Goal: Entertainment & Leisure: Browse casually

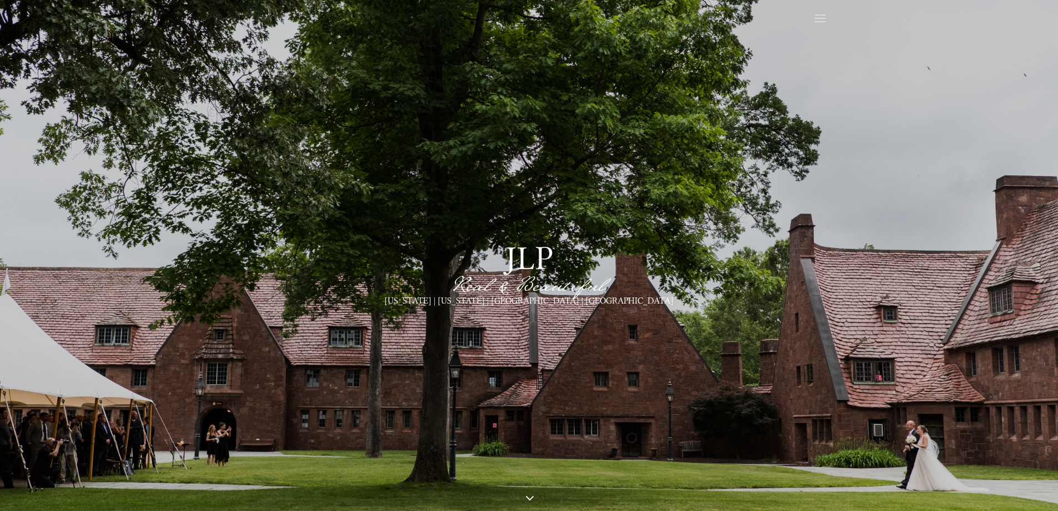
click at [817, 13] on span at bounding box center [821, 19] width 18 height 18
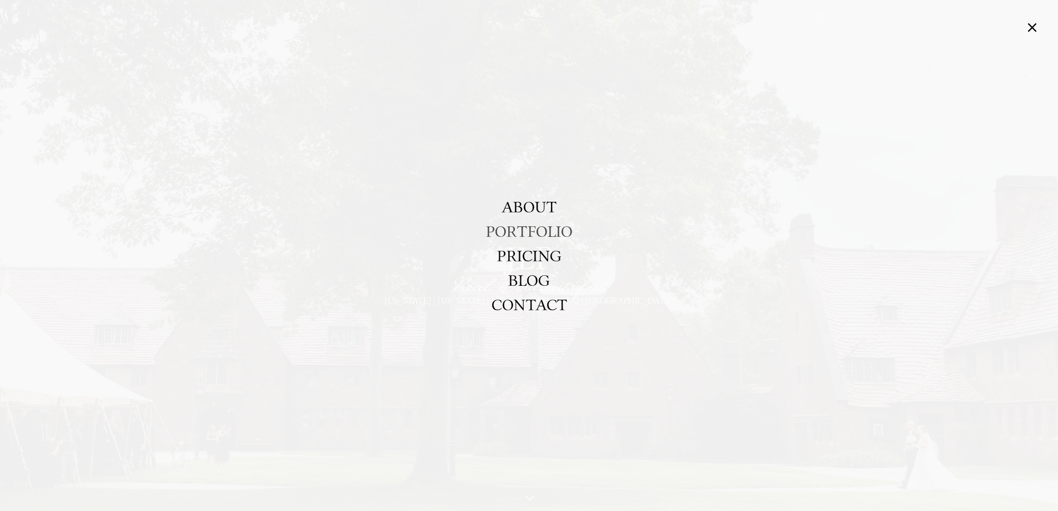
click at [538, 228] on link "PORTFOLIO" at bounding box center [529, 231] width 87 height 24
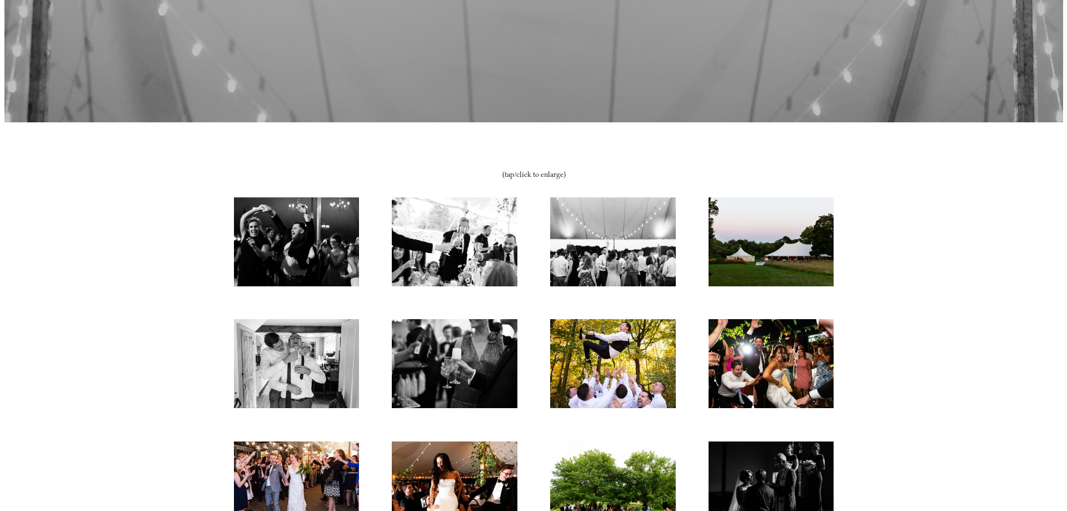
scroll to position [389, 0]
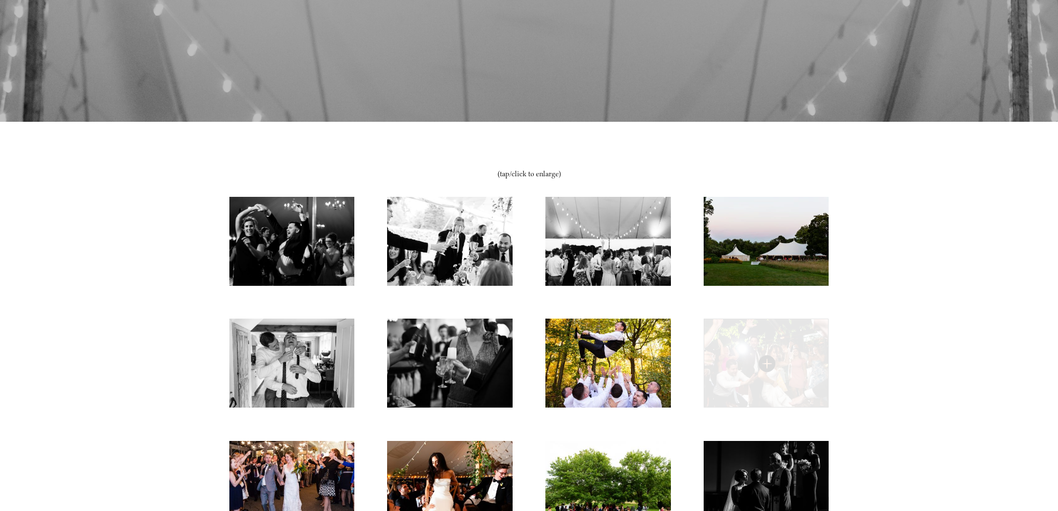
click at [789, 352] on img at bounding box center [766, 362] width 125 height 89
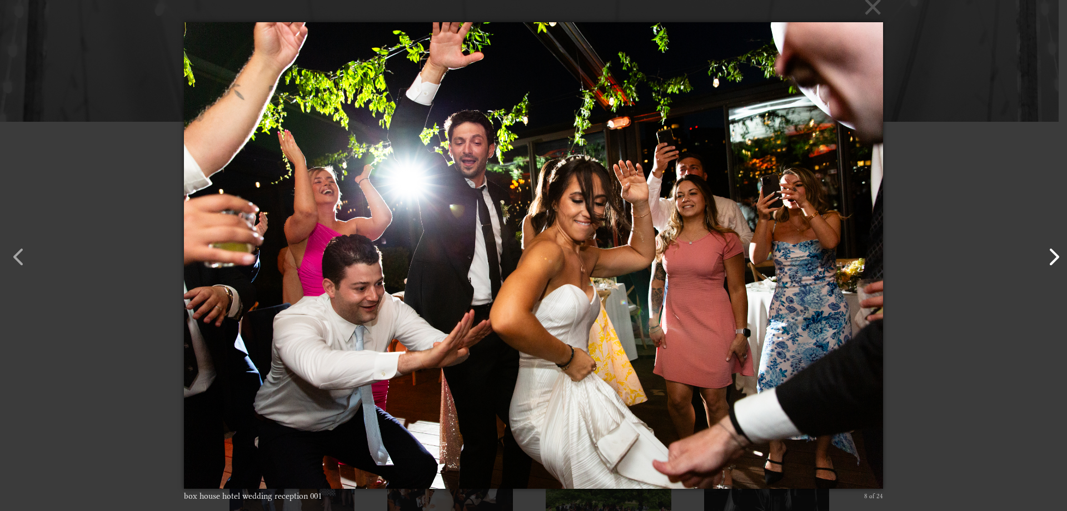
click at [1053, 257] on button "button" at bounding box center [1048, 251] width 27 height 27
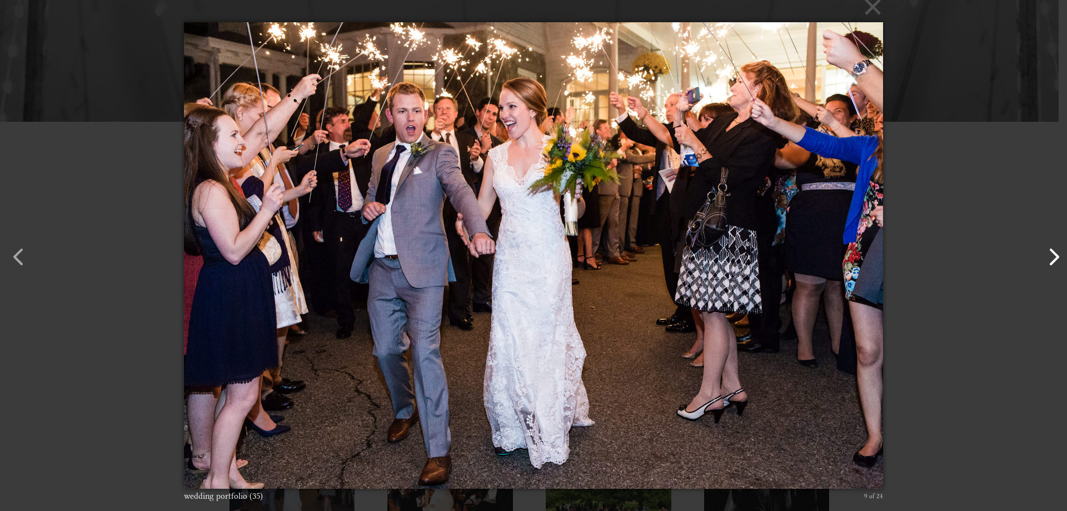
click at [1053, 257] on button "button" at bounding box center [1048, 251] width 27 height 27
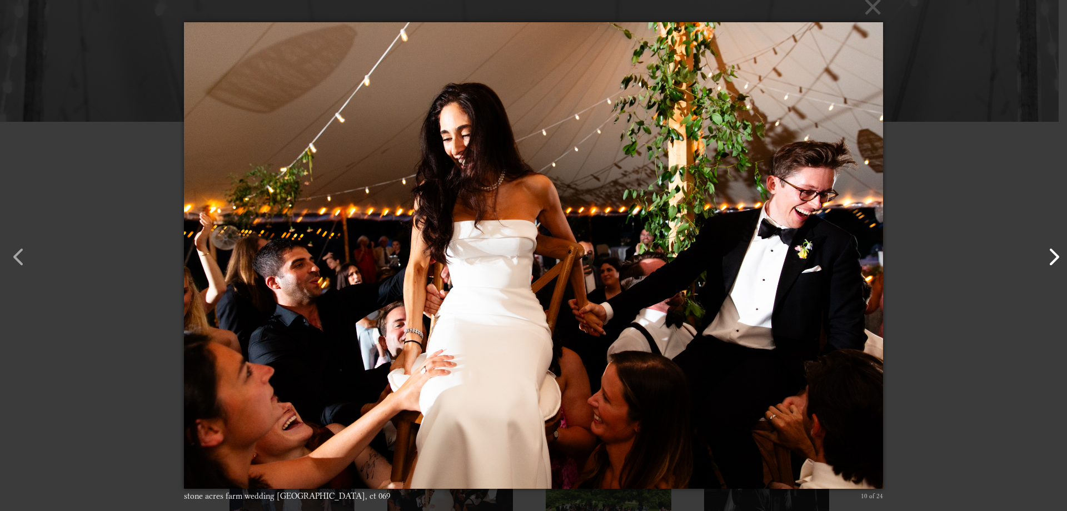
click at [1053, 257] on button "button" at bounding box center [1048, 251] width 27 height 27
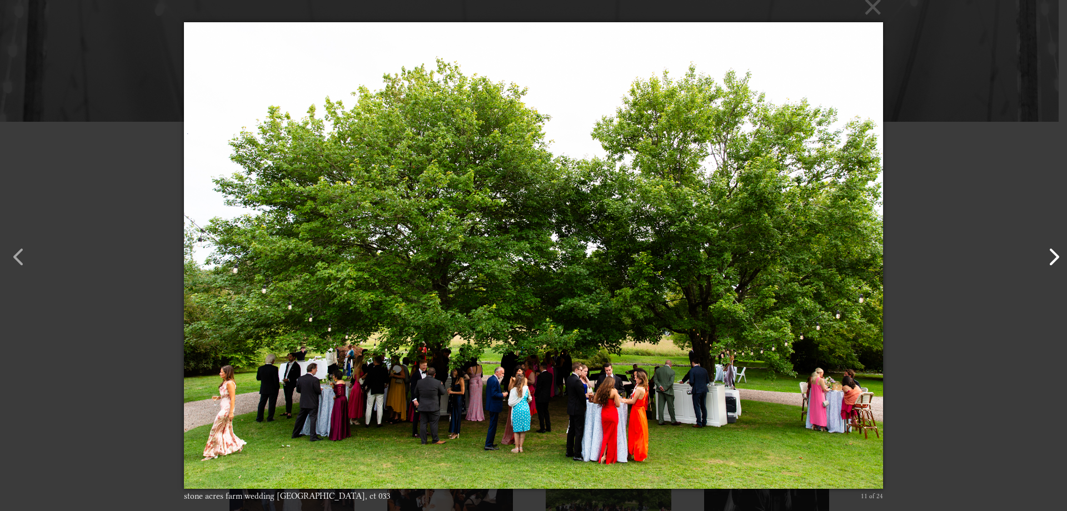
click at [1053, 257] on button "button" at bounding box center [1048, 251] width 27 height 27
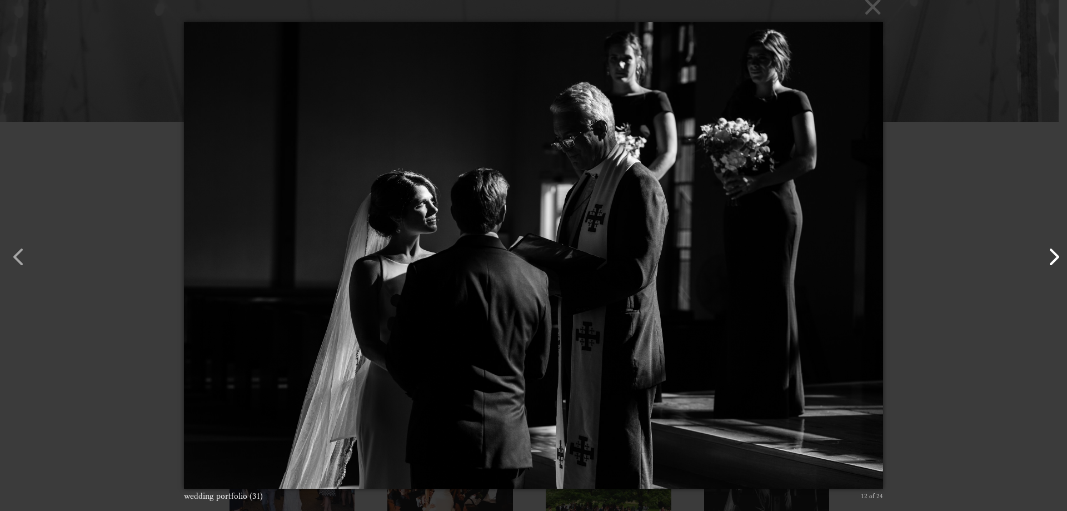
click at [1053, 257] on button "button" at bounding box center [1048, 251] width 27 height 27
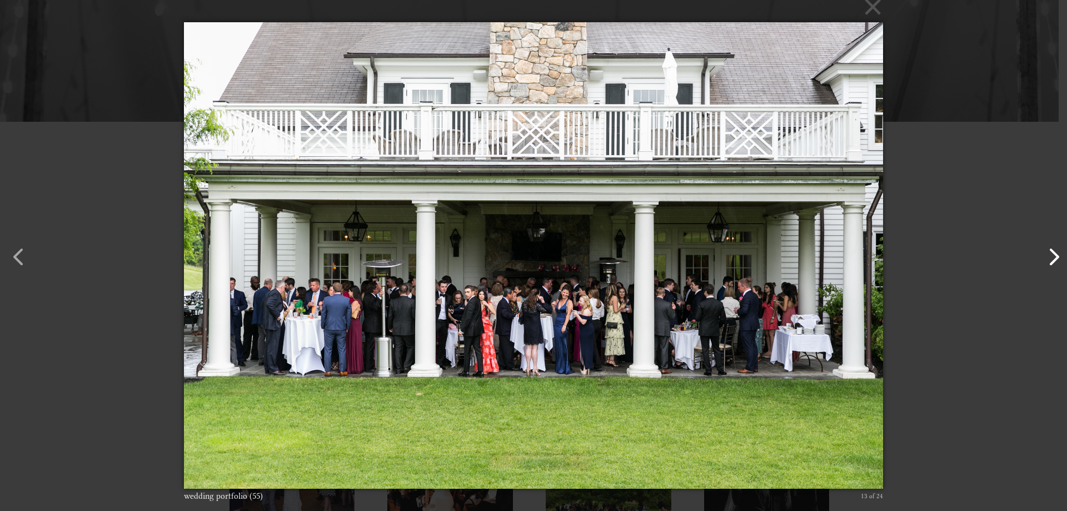
click at [1055, 257] on button "button" at bounding box center [1048, 251] width 27 height 27
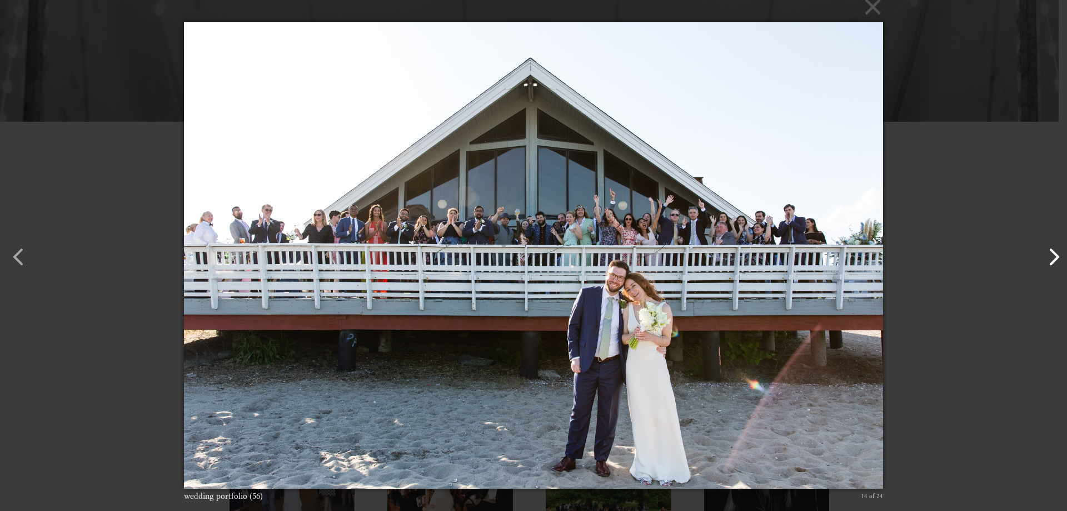
click at [1057, 255] on button "button" at bounding box center [1048, 251] width 27 height 27
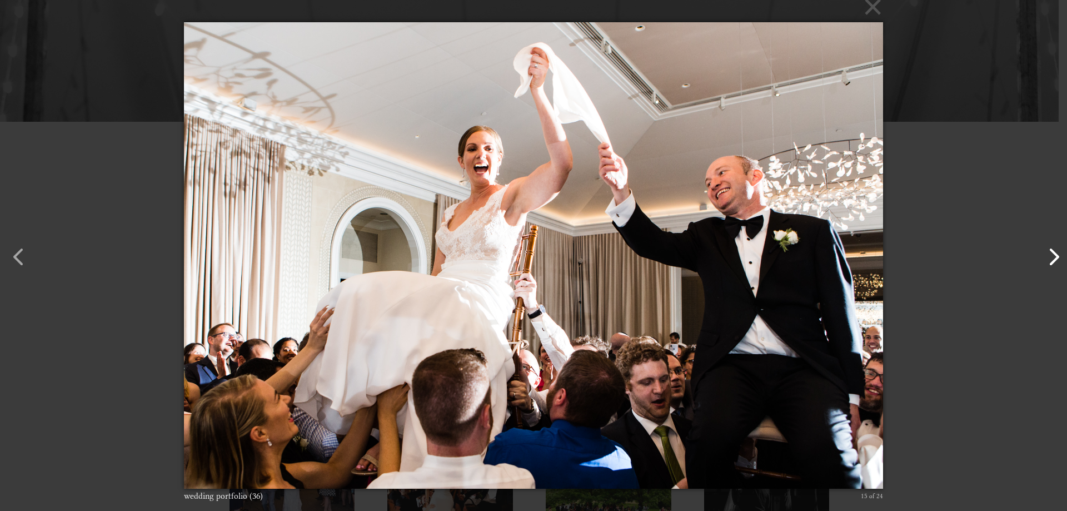
click at [1055, 257] on button "button" at bounding box center [1048, 251] width 27 height 27
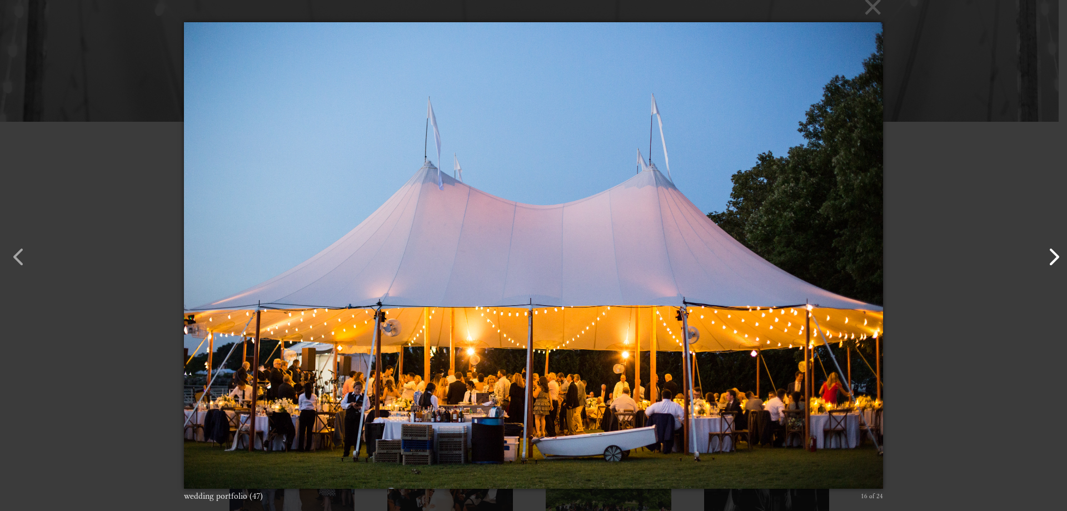
click at [1055, 257] on button "button" at bounding box center [1048, 251] width 27 height 27
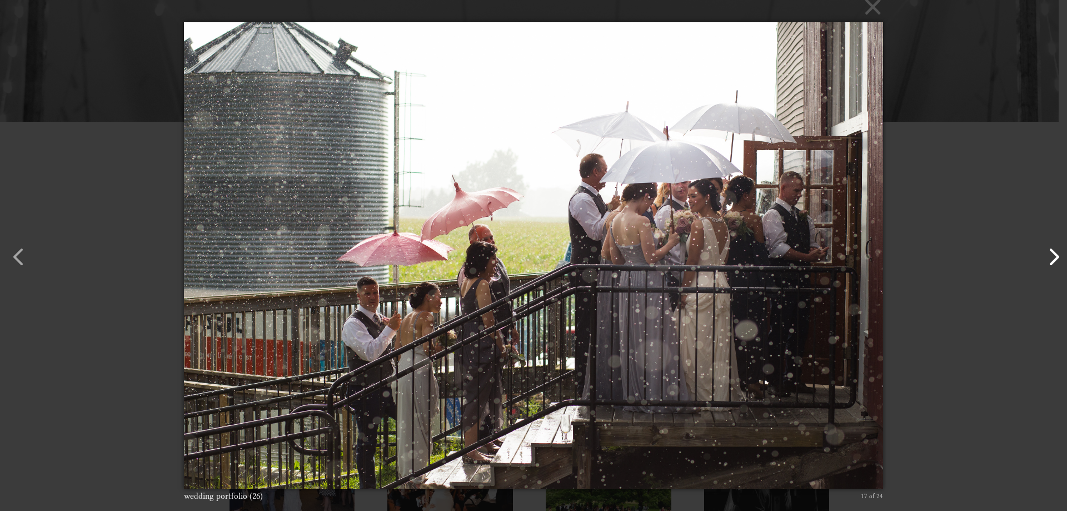
click at [1055, 257] on button "button" at bounding box center [1048, 251] width 27 height 27
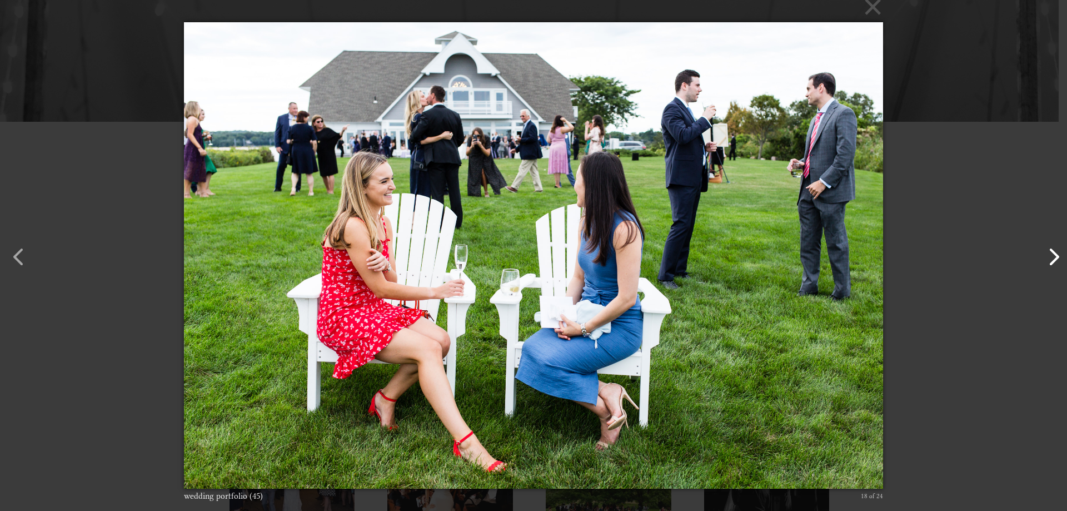
click at [1055, 257] on button "button" at bounding box center [1048, 251] width 27 height 27
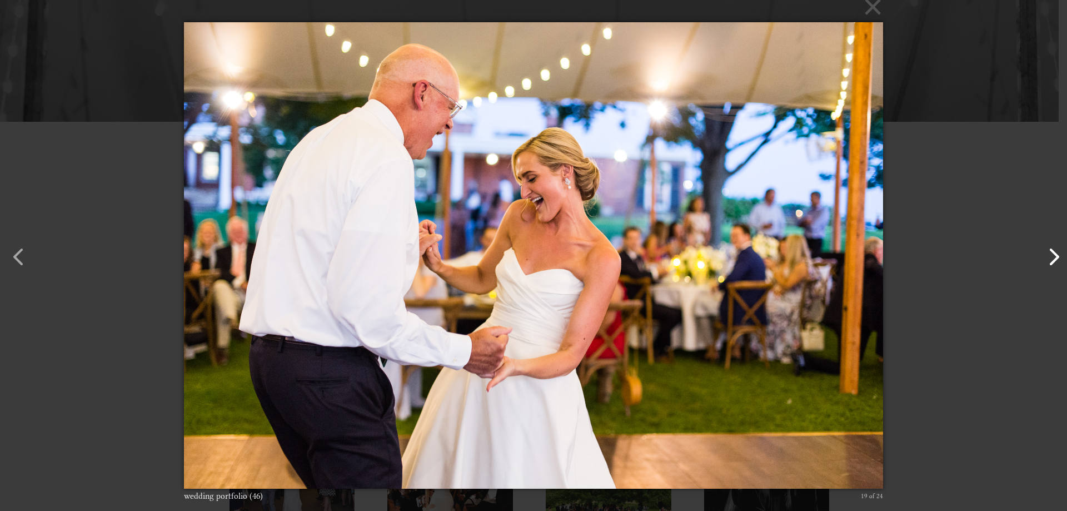
click at [1055, 257] on button "button" at bounding box center [1048, 251] width 27 height 27
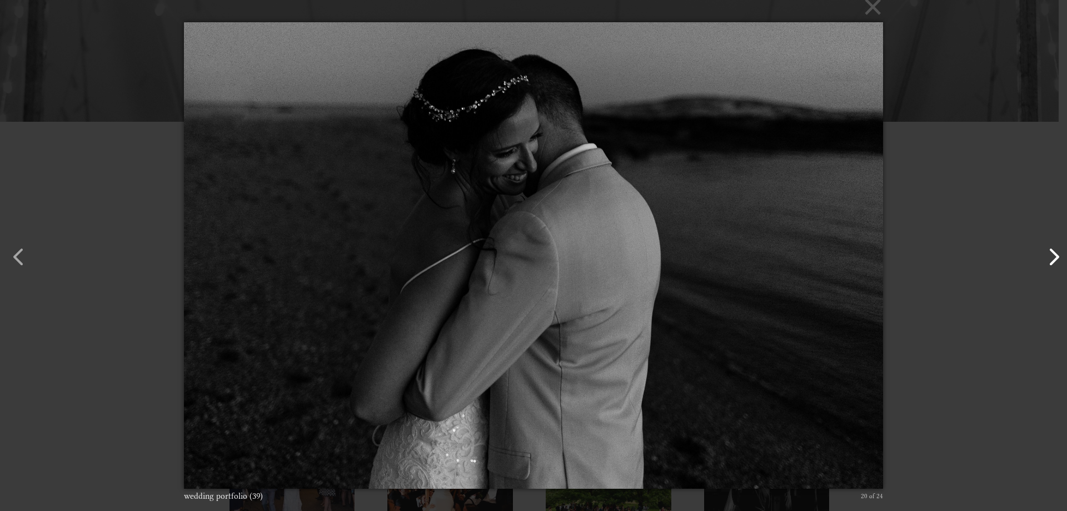
click at [1055, 257] on button "button" at bounding box center [1048, 251] width 27 height 27
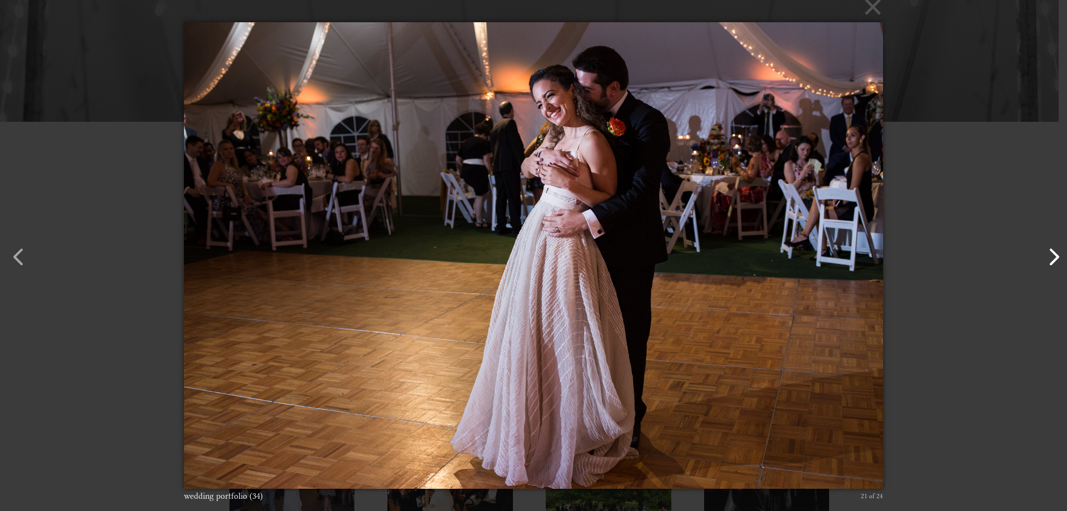
click at [1055, 257] on button "button" at bounding box center [1048, 251] width 27 height 27
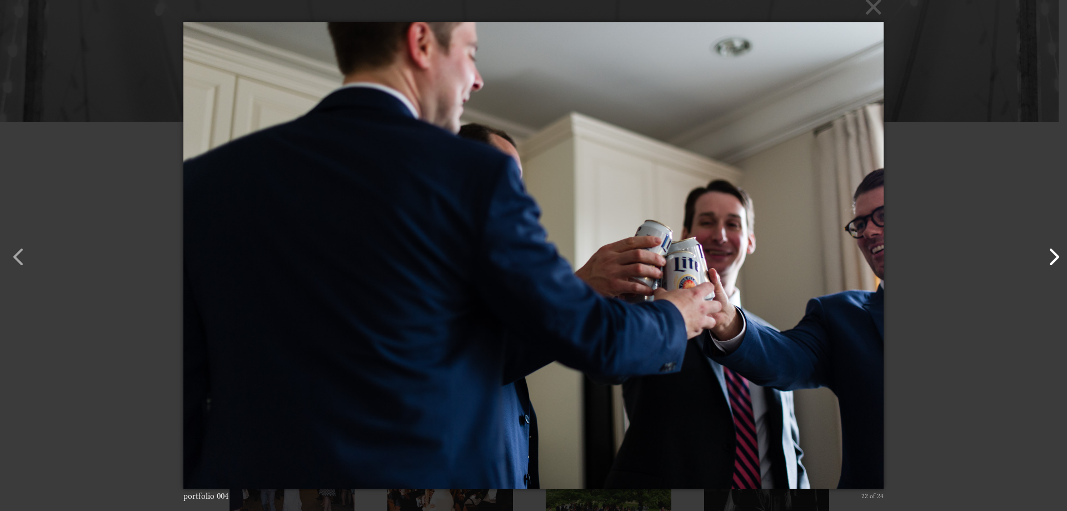
click at [1055, 257] on button "button" at bounding box center [1048, 251] width 27 height 27
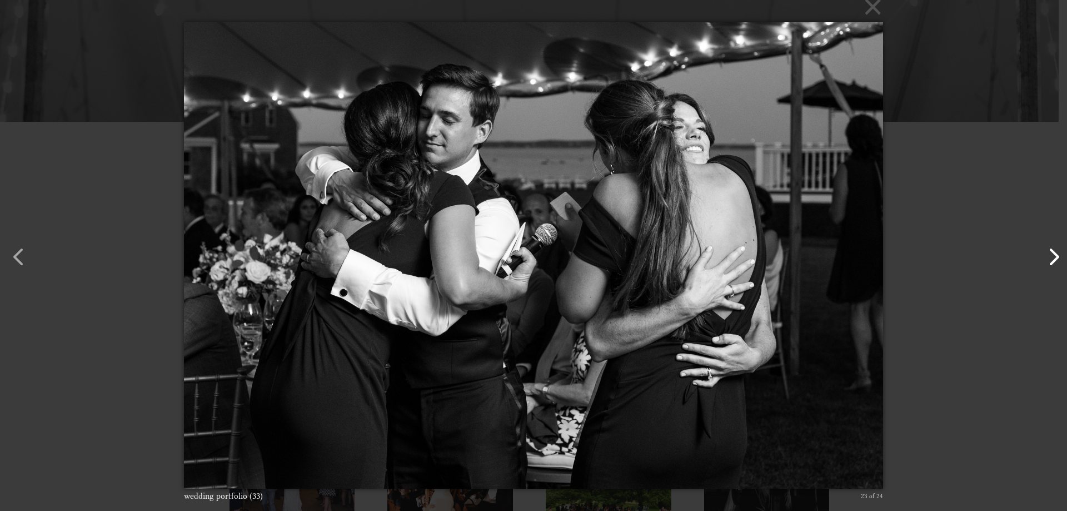
click at [1055, 257] on button "button" at bounding box center [1048, 251] width 27 height 27
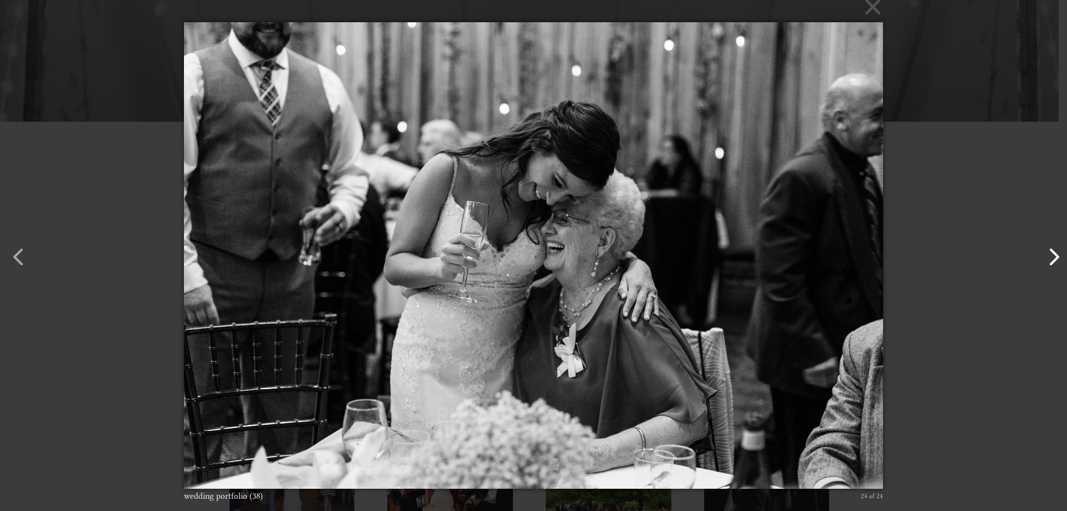
click at [1055, 257] on button "button" at bounding box center [1048, 251] width 27 height 27
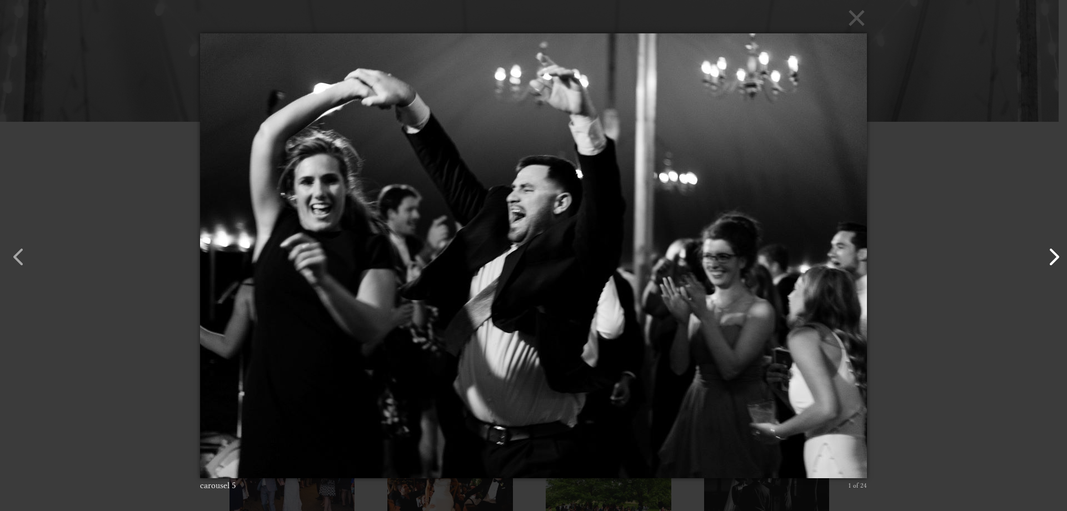
click at [1055, 257] on button "button" at bounding box center [1048, 251] width 27 height 27
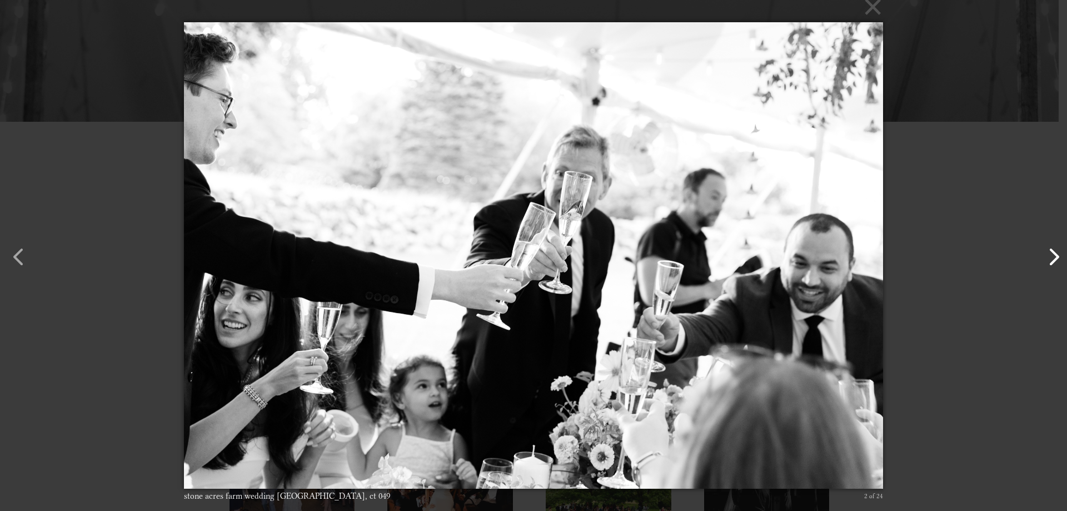
click at [1055, 257] on button "button" at bounding box center [1048, 251] width 27 height 27
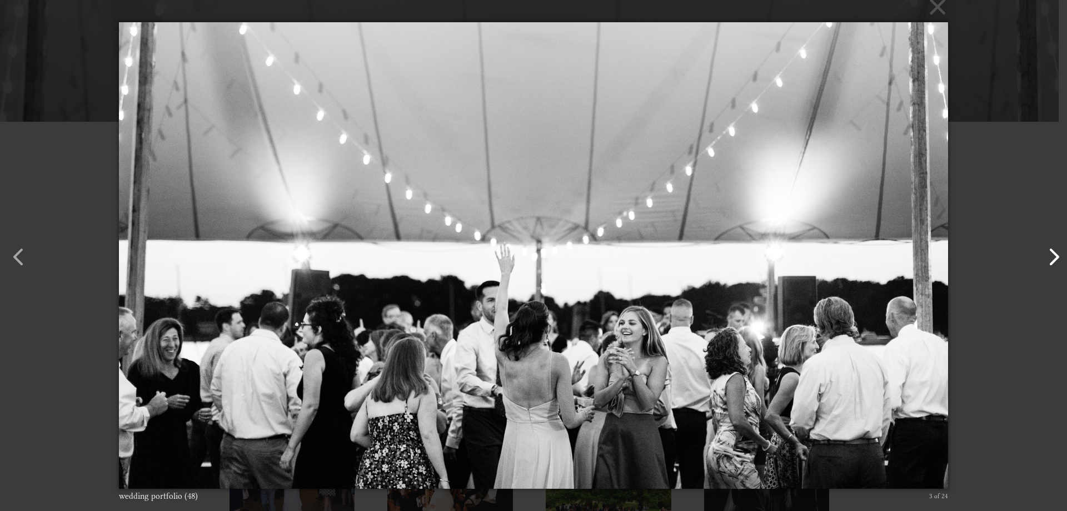
click at [1055, 257] on button "button" at bounding box center [1048, 251] width 27 height 27
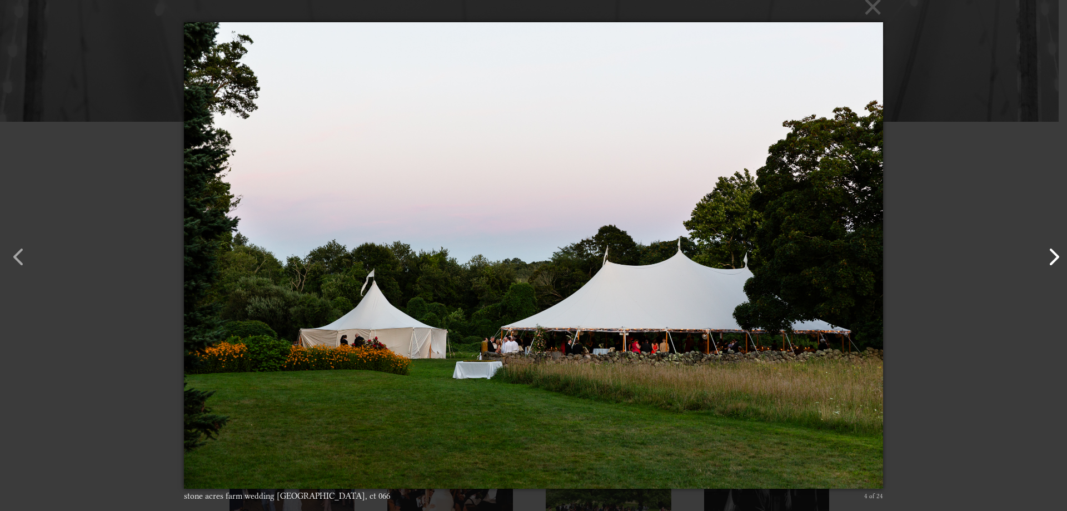
click at [1055, 257] on button "button" at bounding box center [1048, 251] width 27 height 27
